Goal: Find specific page/section: Find specific page/section

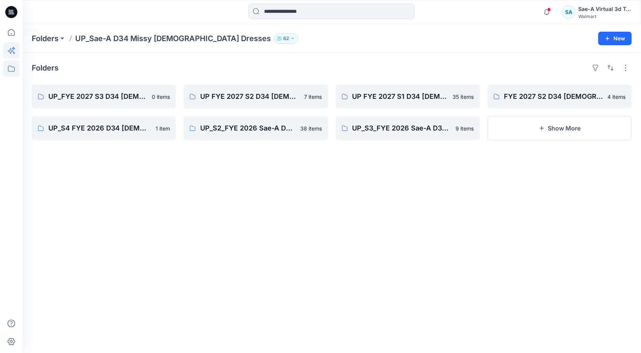
click at [12, 33] on icon at bounding box center [11, 32] width 17 height 17
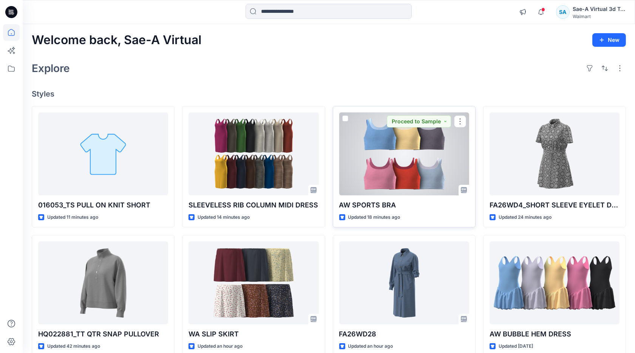
click at [407, 155] on div at bounding box center [404, 154] width 130 height 83
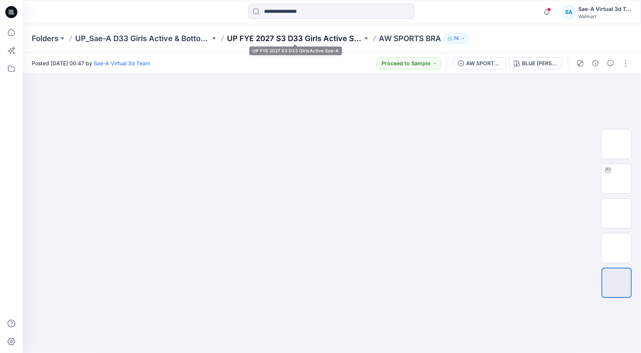
click at [296, 40] on p "UP FYE 2027 S3 D33 Girls Active Sae-A" at bounding box center [294, 38] width 135 height 11
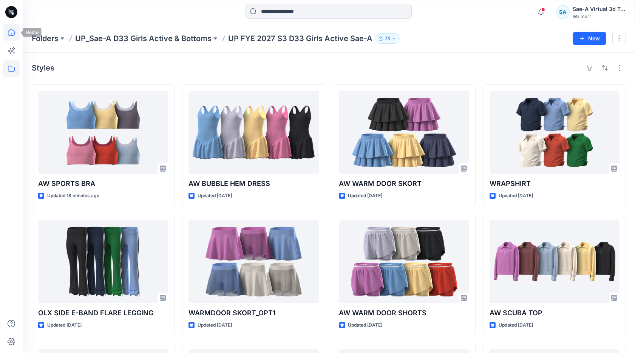
click at [13, 31] on icon at bounding box center [11, 32] width 17 height 17
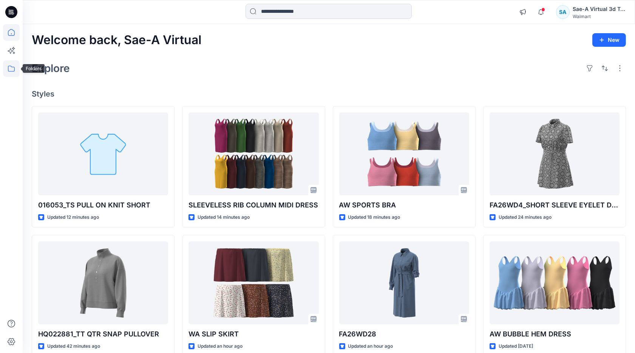
click at [14, 70] on icon at bounding box center [11, 69] width 7 height 6
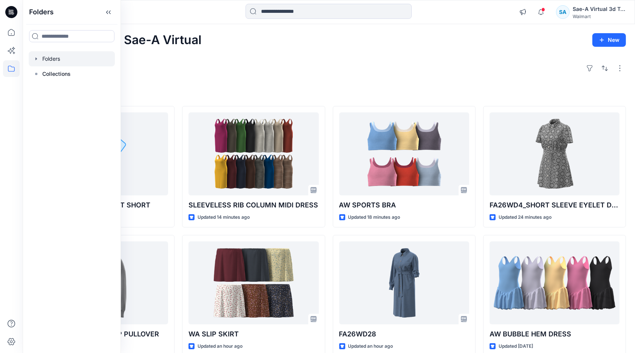
click at [33, 58] on icon "button" at bounding box center [36, 59] width 6 height 6
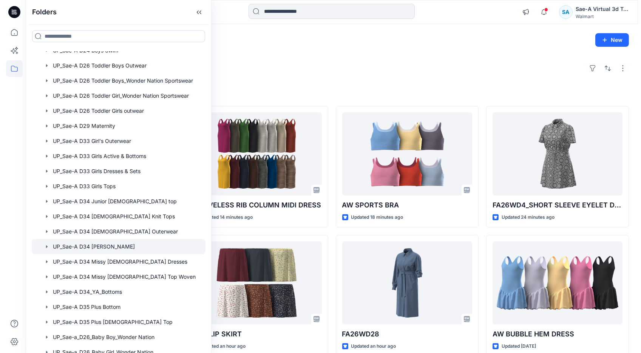
scroll to position [617, 0]
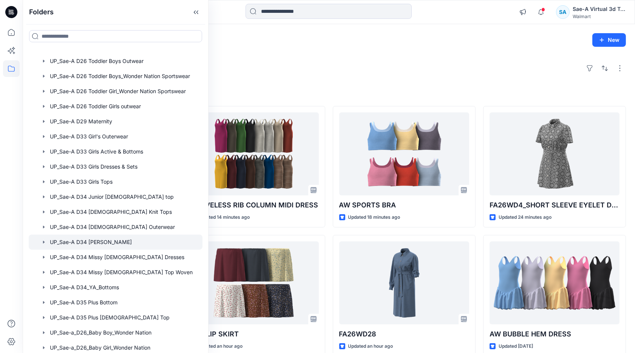
click at [121, 244] on div at bounding box center [116, 242] width 174 height 15
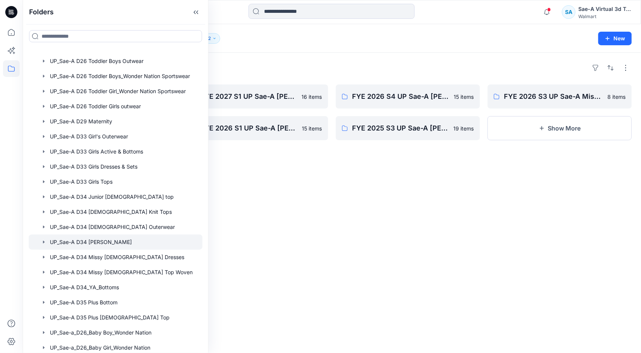
click at [278, 184] on div "Folders FYE 2027 S2 UP Sae-A [PERSON_NAME] 1 item FYE 2026 S2 UP Sae-A [PERSON_…" at bounding box center [332, 203] width 618 height 301
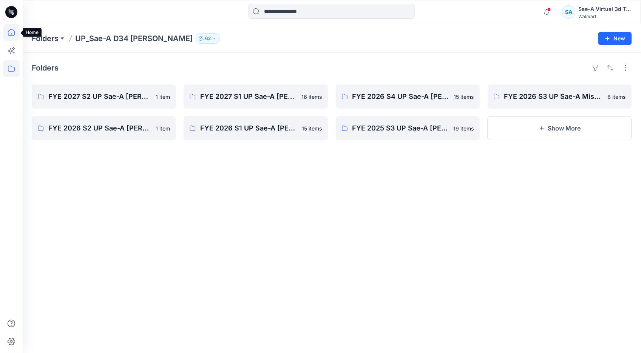
click at [6, 34] on icon at bounding box center [11, 32] width 17 height 17
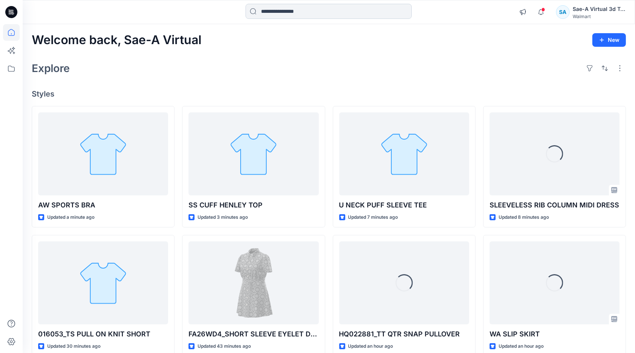
click at [293, 14] on input at bounding box center [328, 11] width 166 height 15
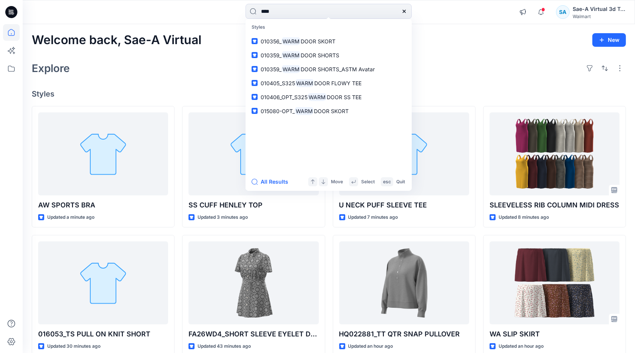
type input "****"
click at [7, 72] on icon at bounding box center [11, 68] width 17 height 17
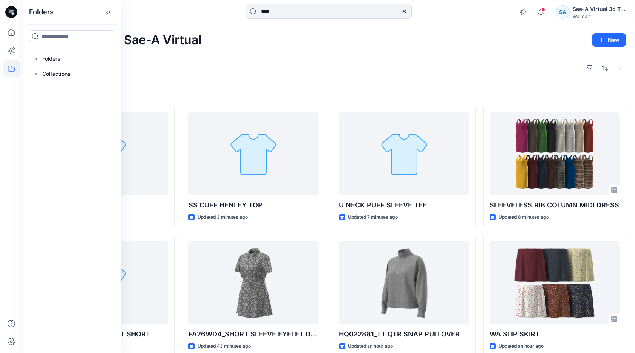
click at [32, 59] on div at bounding box center [72, 58] width 86 height 15
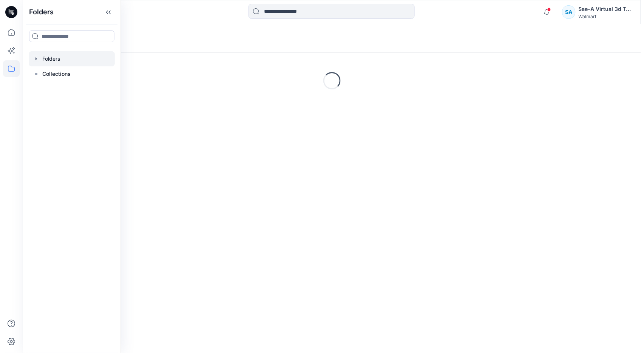
click at [34, 59] on icon "button" at bounding box center [36, 59] width 6 height 6
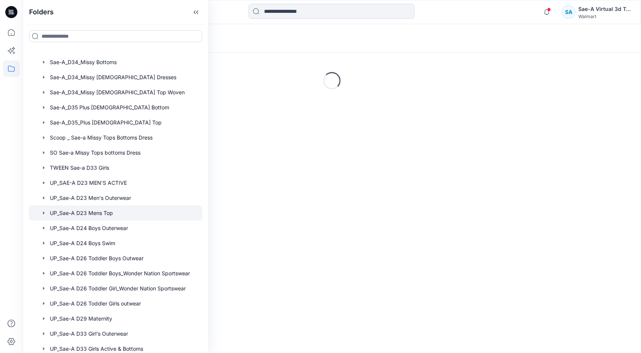
scroll to position [482, 0]
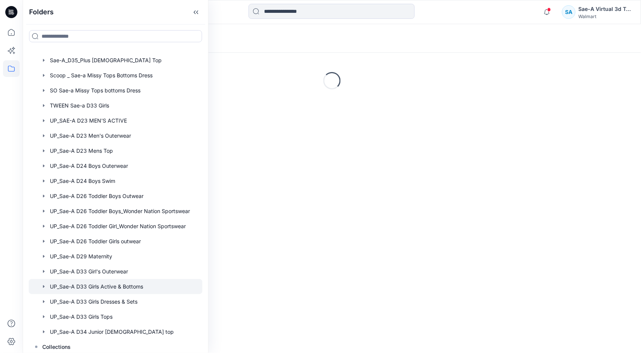
click at [109, 287] on div at bounding box center [116, 286] width 174 height 15
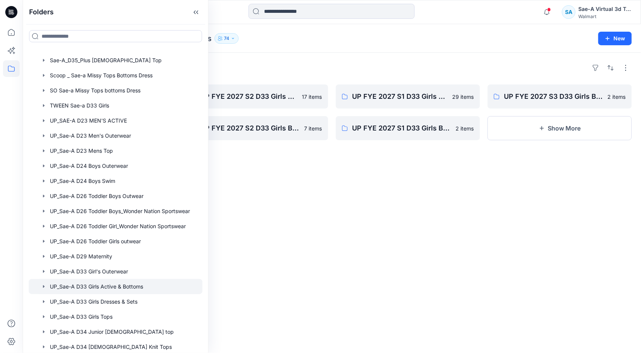
click at [349, 190] on div "Folders UP FYE 2027 S3 D33 Girls Active Sae-A 23 items UP FYE 2027 S4 D33 Girls…" at bounding box center [332, 203] width 618 height 301
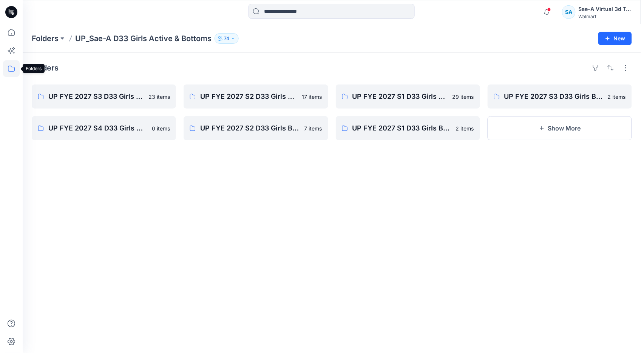
click at [12, 72] on icon at bounding box center [11, 68] width 17 height 17
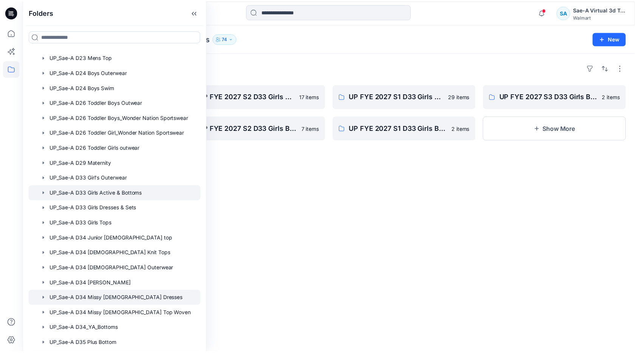
scroll to position [587, 0]
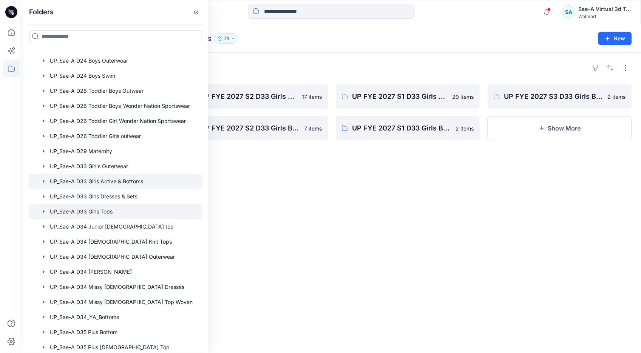
click at [121, 209] on div at bounding box center [116, 211] width 174 height 15
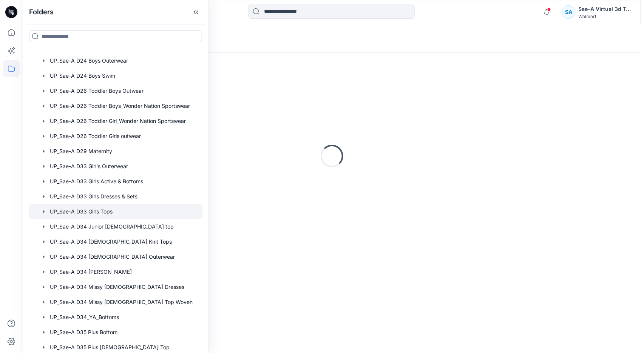
click at [273, 246] on div "Loading..." at bounding box center [332, 156] width 600 height 189
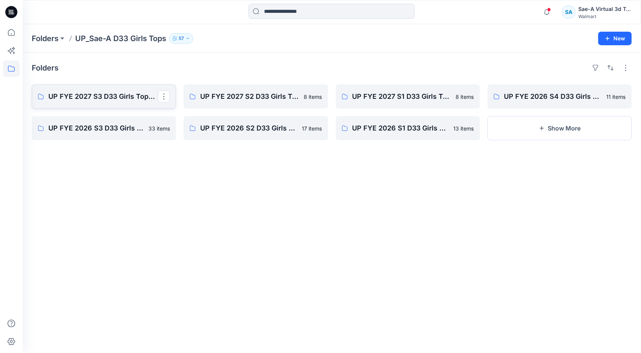
click at [123, 96] on p "UP FYE 2027 S3 D33 Girls Tops Sae-A" at bounding box center [103, 96] width 110 height 11
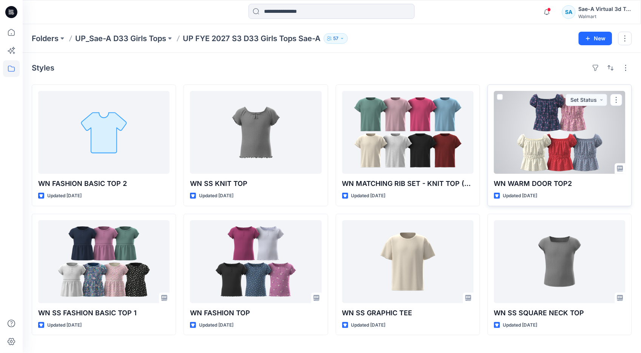
click at [534, 160] on div at bounding box center [559, 132] width 131 height 83
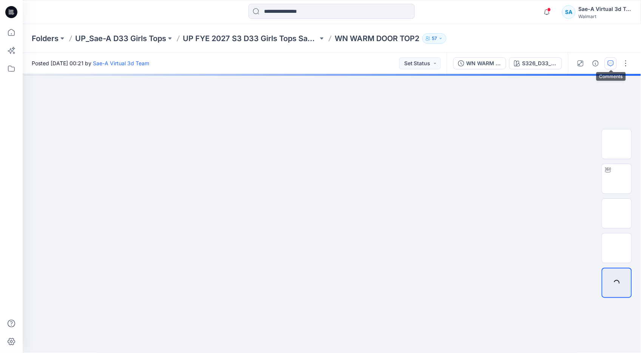
click at [608, 64] on icon "button" at bounding box center [611, 63] width 6 height 6
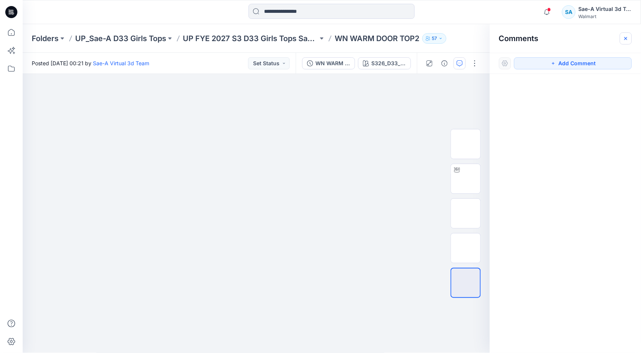
click at [623, 37] on icon "button" at bounding box center [626, 38] width 6 height 6
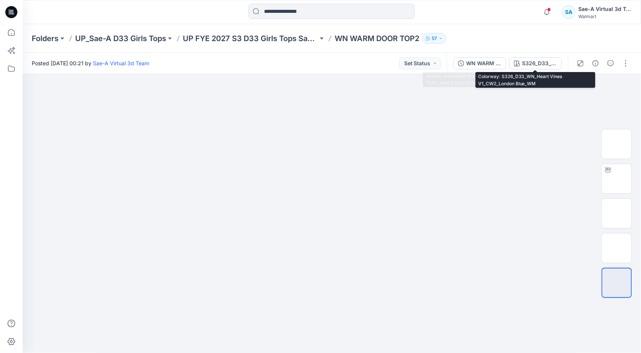
click at [497, 61] on div "WN WARM DOOR TOP2_ADM_SAEA_090425" at bounding box center [483, 63] width 35 height 8
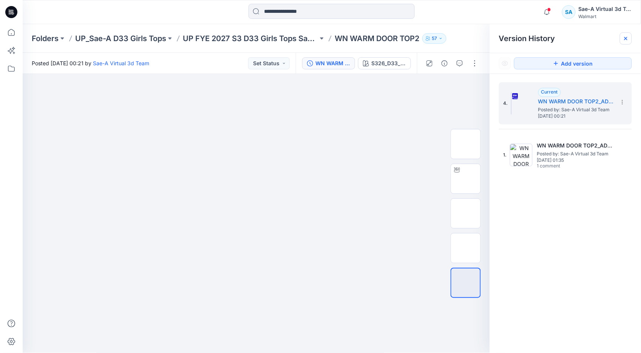
click at [627, 37] on icon at bounding box center [626, 38] width 6 height 6
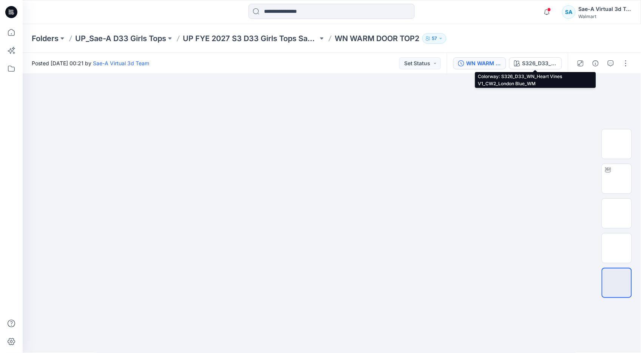
click at [495, 63] on div "WN WARM DOOR TOP2_ADM_SAEA_090425" at bounding box center [483, 63] width 35 height 8
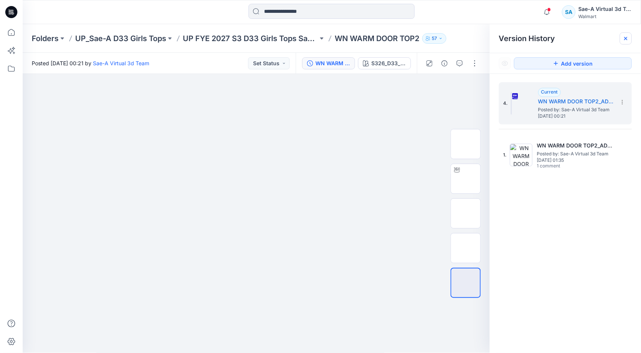
click at [623, 37] on icon at bounding box center [626, 38] width 6 height 6
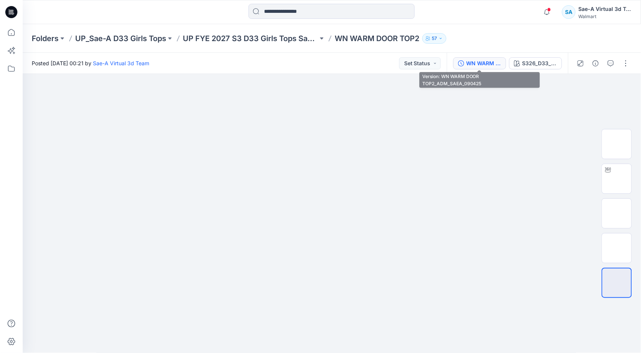
click at [489, 63] on div "WN WARM DOOR TOP2_ADM_SAEA_090425" at bounding box center [483, 63] width 35 height 8
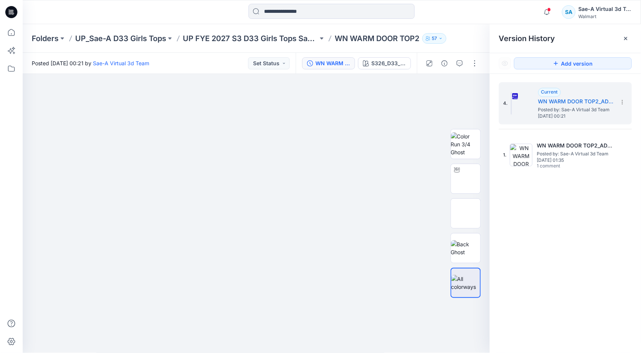
drag, startPoint x: 625, startPoint y: 39, endPoint x: 429, endPoint y: 39, distance: 196.7
click at [625, 39] on icon at bounding box center [625, 38] width 3 height 3
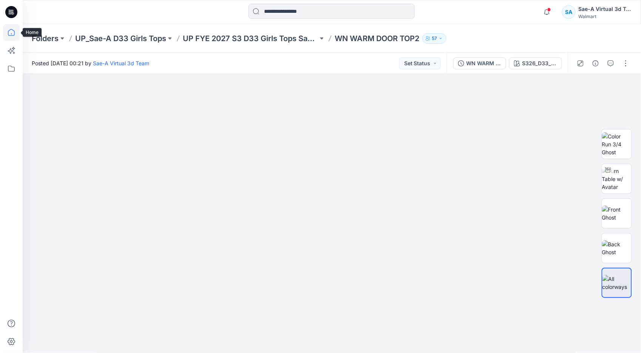
click at [12, 36] on icon at bounding box center [11, 32] width 17 height 17
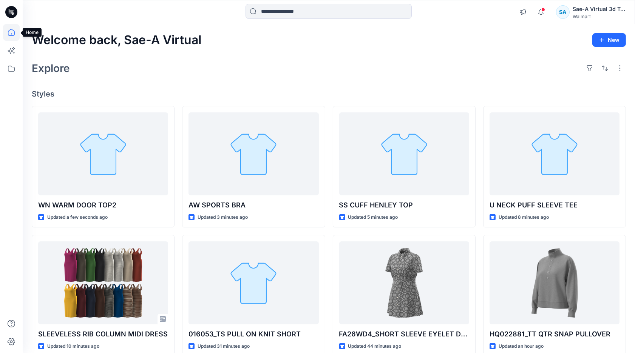
click at [14, 34] on icon at bounding box center [11, 32] width 17 height 17
